Goal: Task Accomplishment & Management: Use online tool/utility

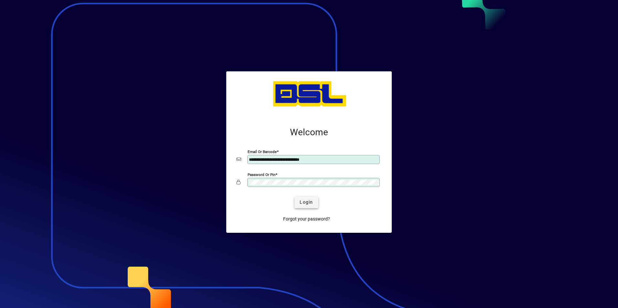
click at [307, 196] on span "submit" at bounding box center [306, 203] width 24 height 16
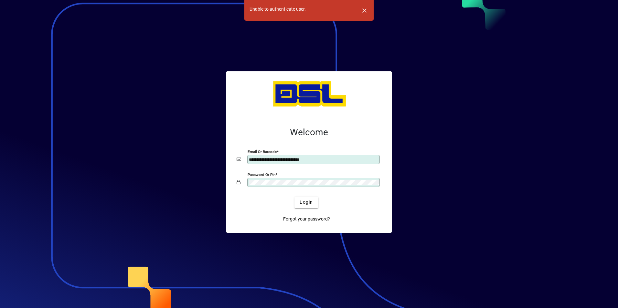
click at [335, 160] on input "**********" at bounding box center [314, 159] width 131 height 5
type input "**********"
click at [294, 197] on button "Login" at bounding box center [306, 203] width 24 height 12
